Goal: Transaction & Acquisition: Book appointment/travel/reservation

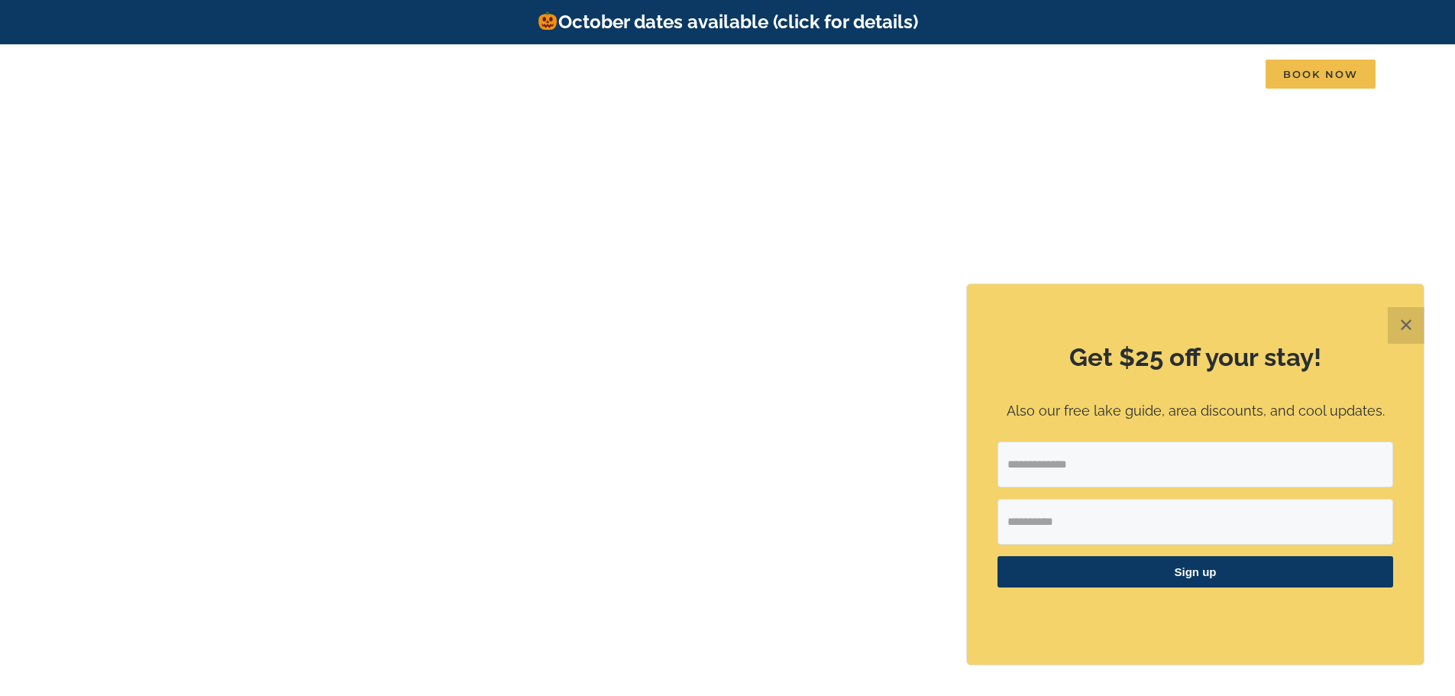
click at [1397, 334] on button "✕" at bounding box center [1405, 325] width 37 height 37
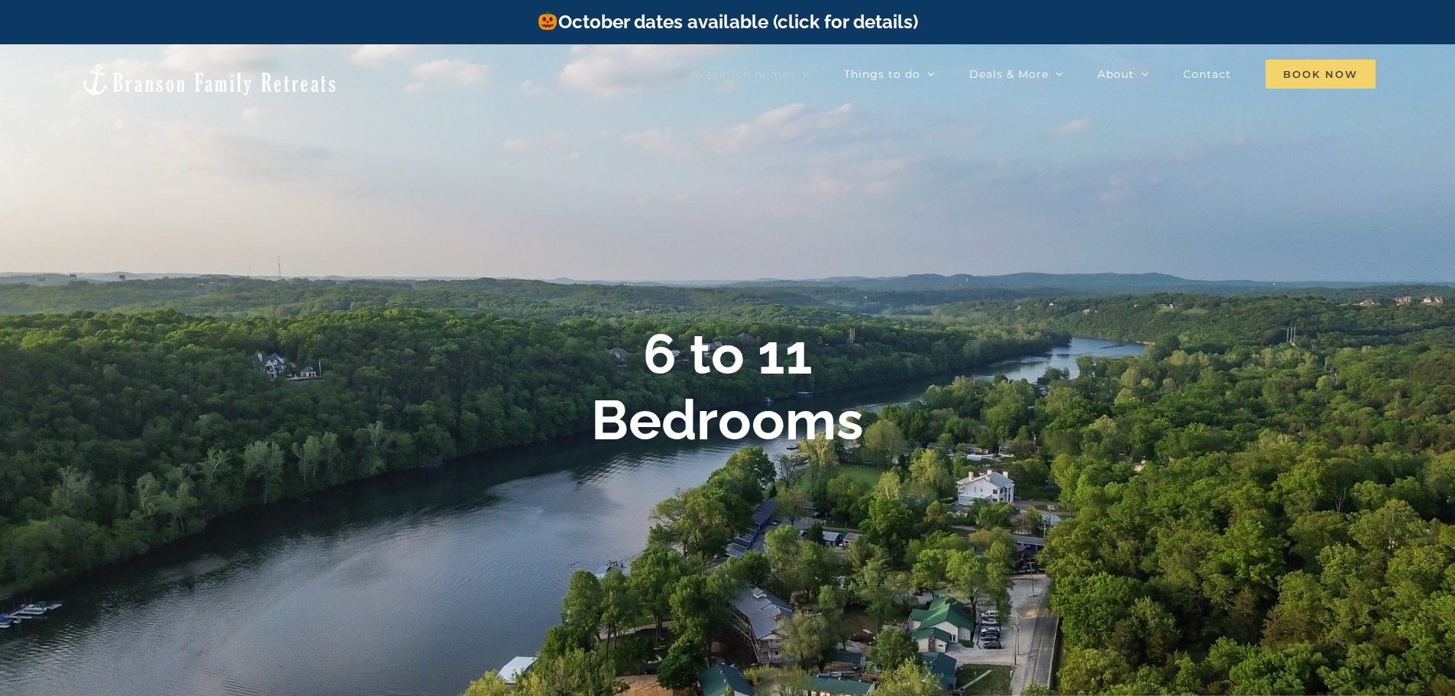
click at [1306, 66] on span "Book Now" at bounding box center [1320, 74] width 110 height 29
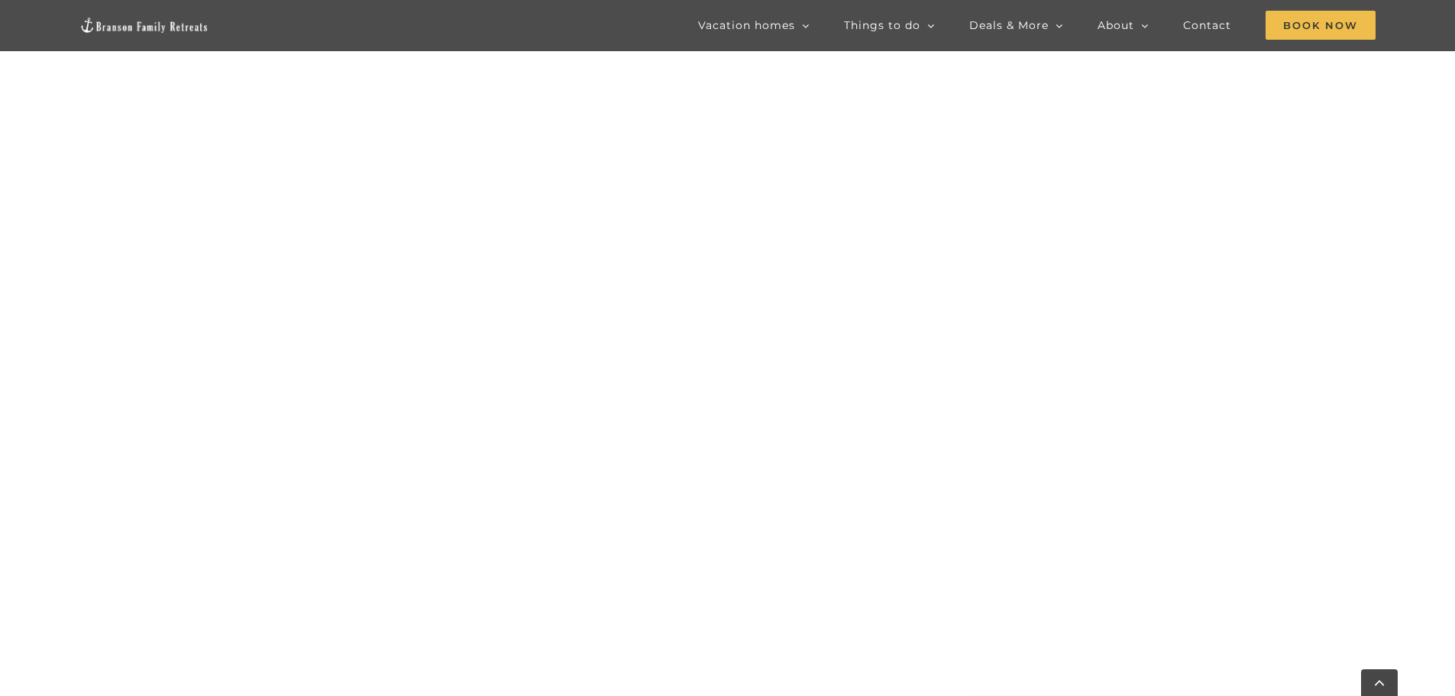
scroll to position [1222, 0]
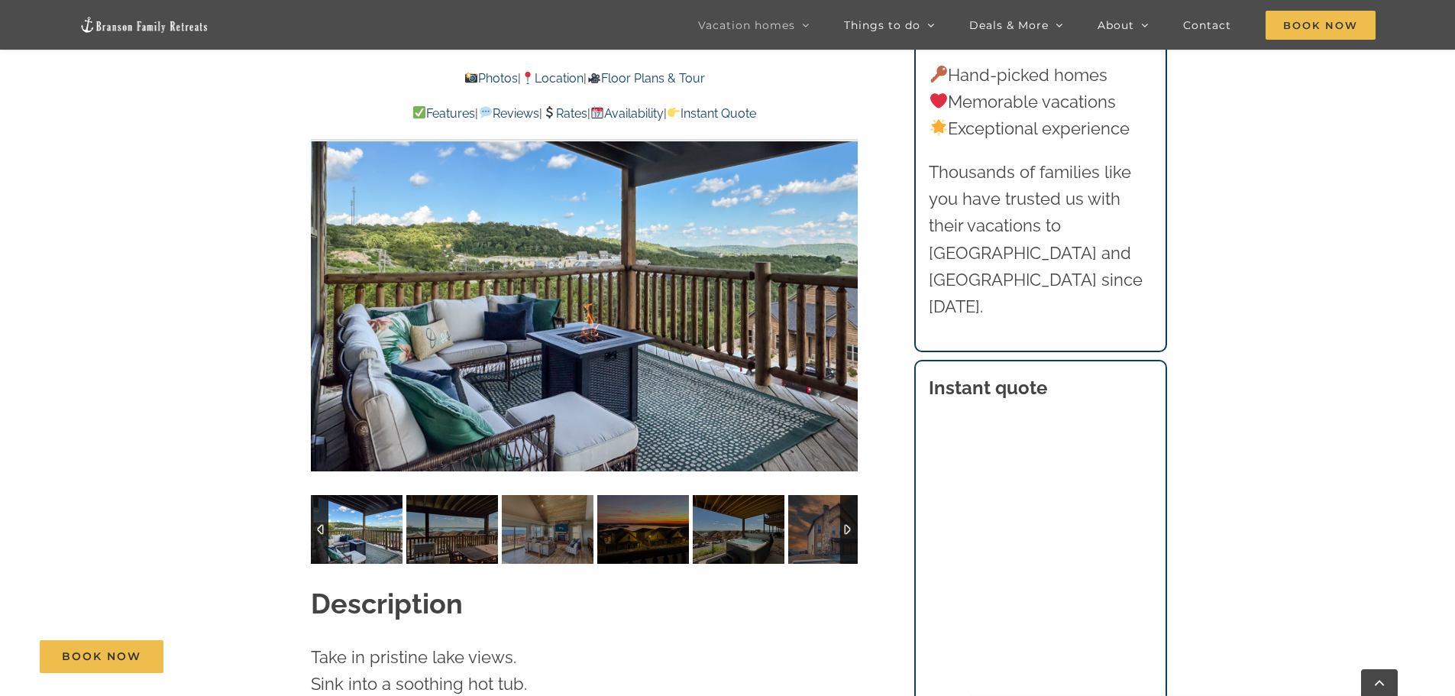
scroll to position [611, 0]
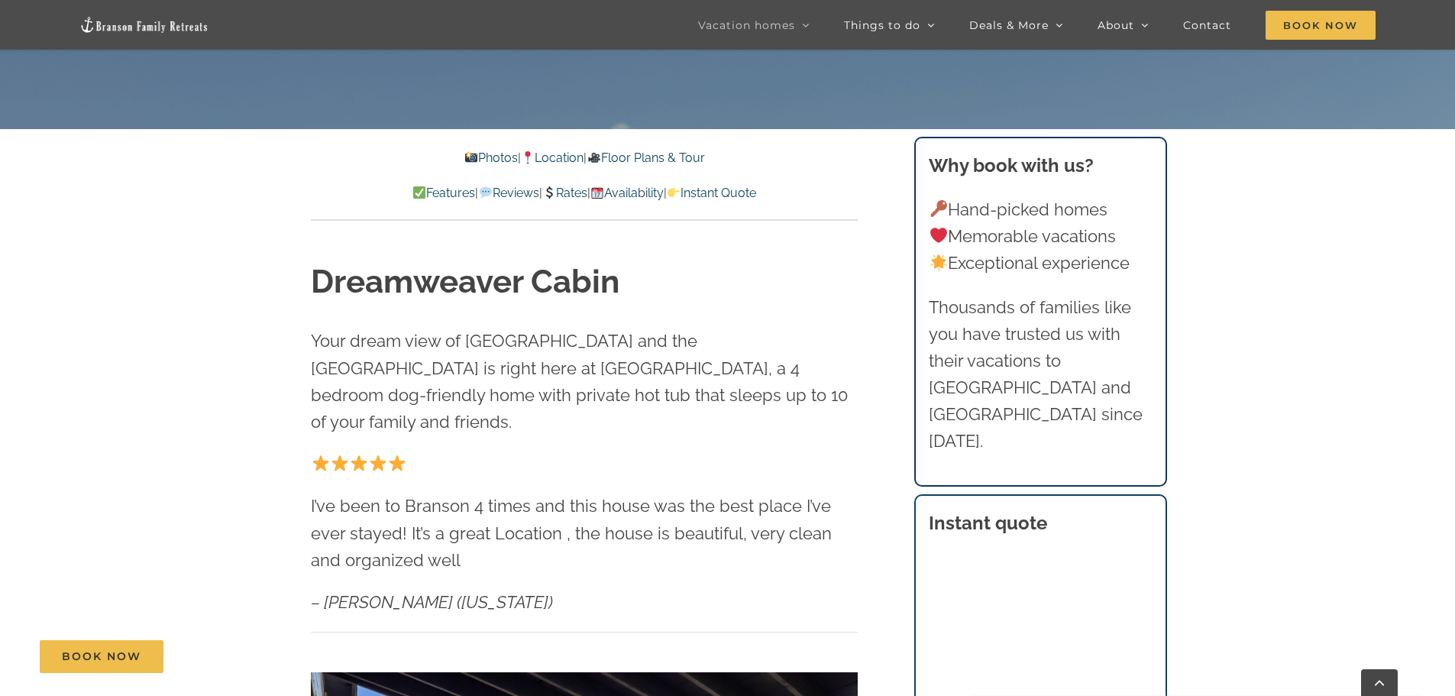
click at [977, 669] on div "Book Now" at bounding box center [739, 656] width 1399 height 33
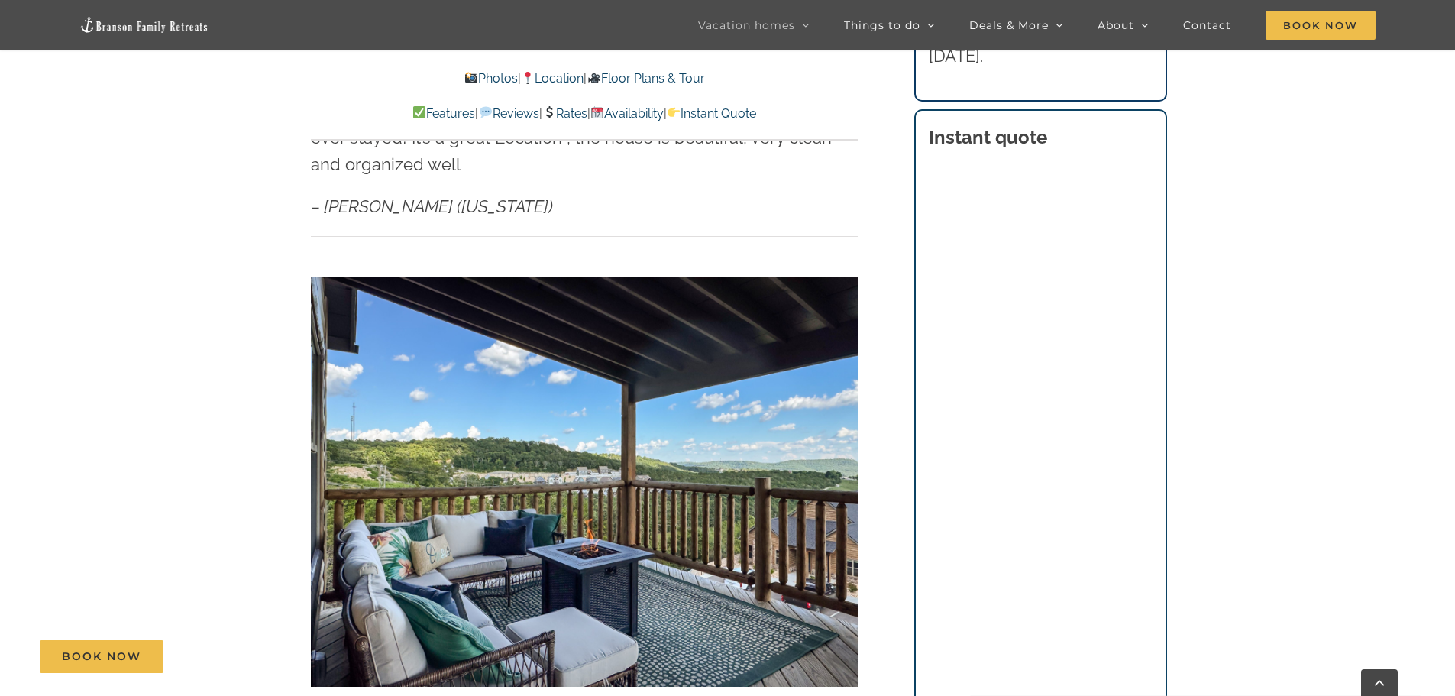
scroll to position [0, 0]
